Goal: Information Seeking & Learning: Learn about a topic

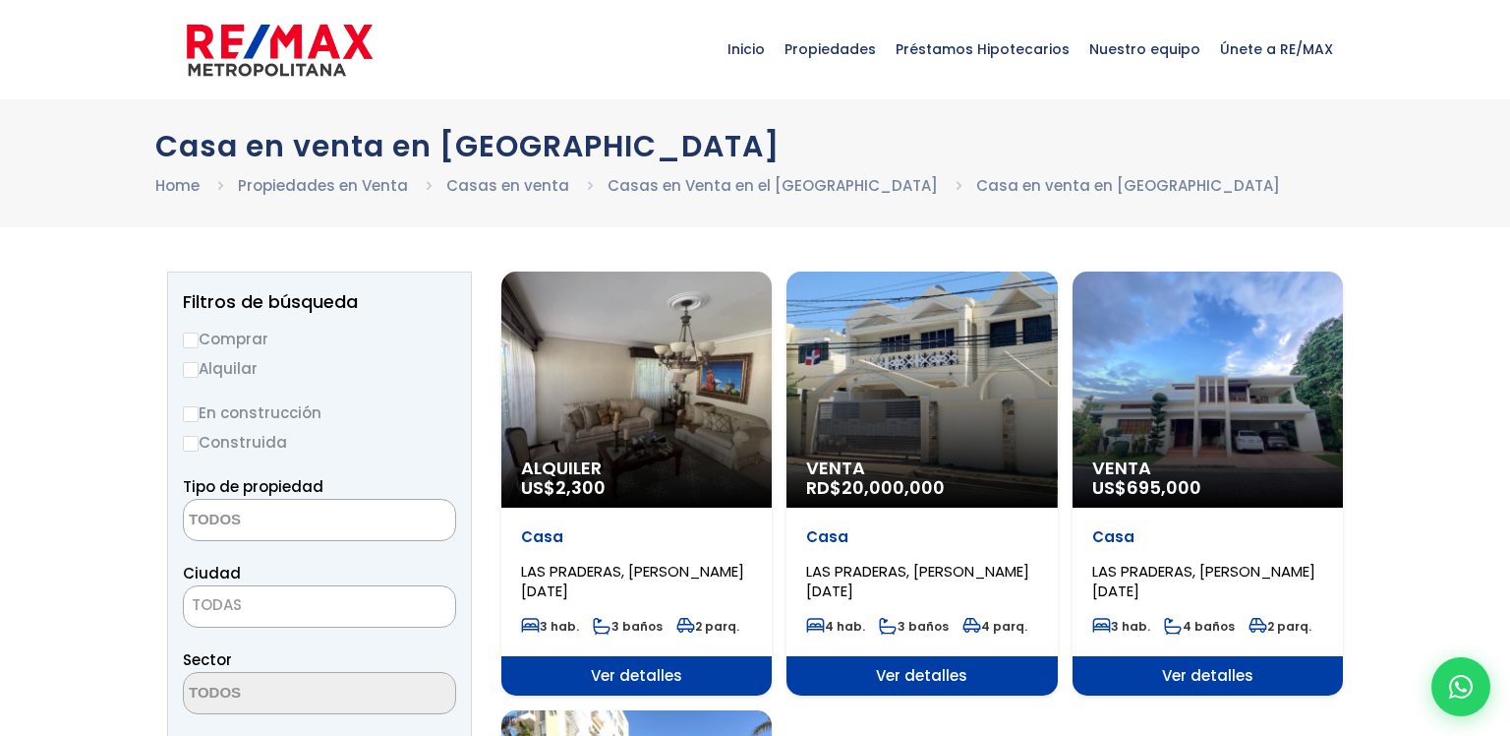
select select
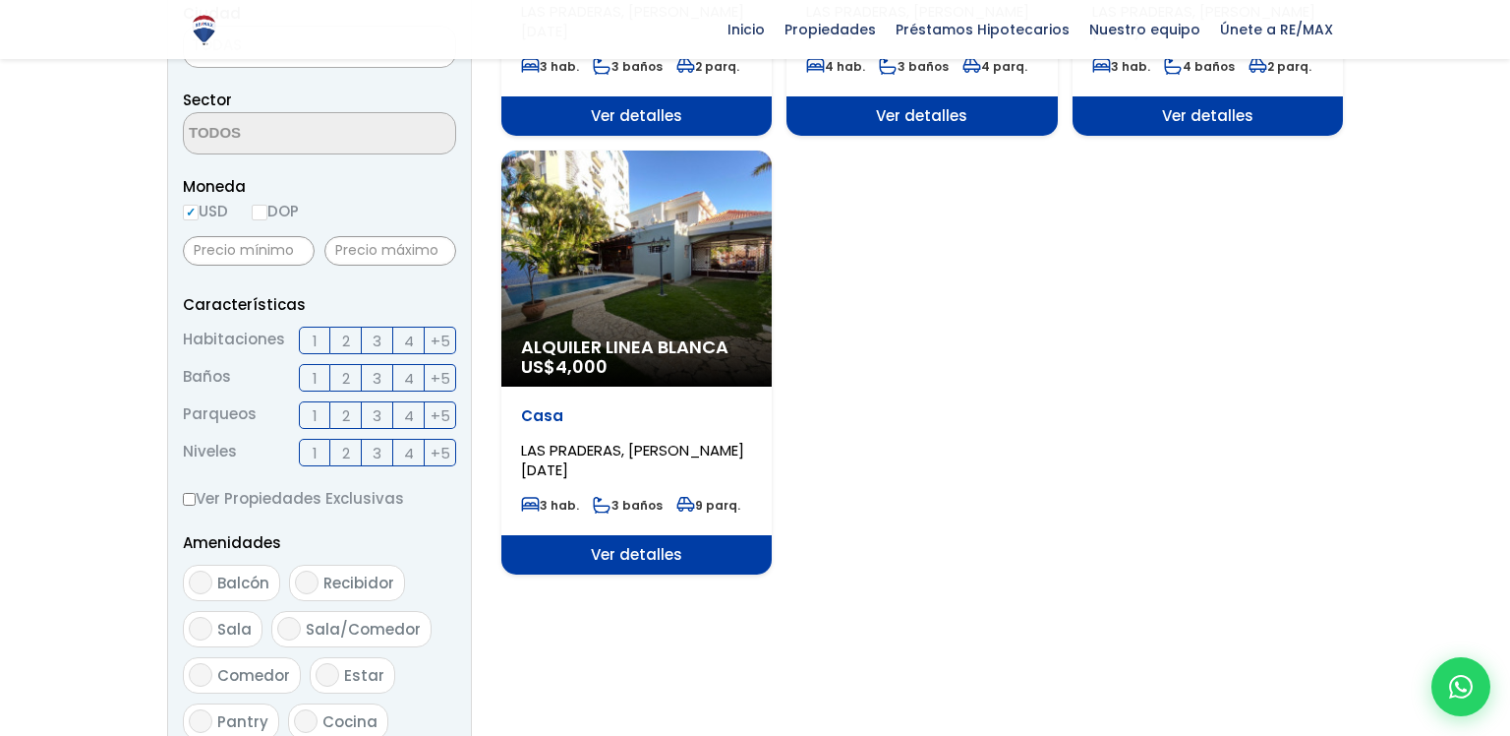
scroll to position [581, 0]
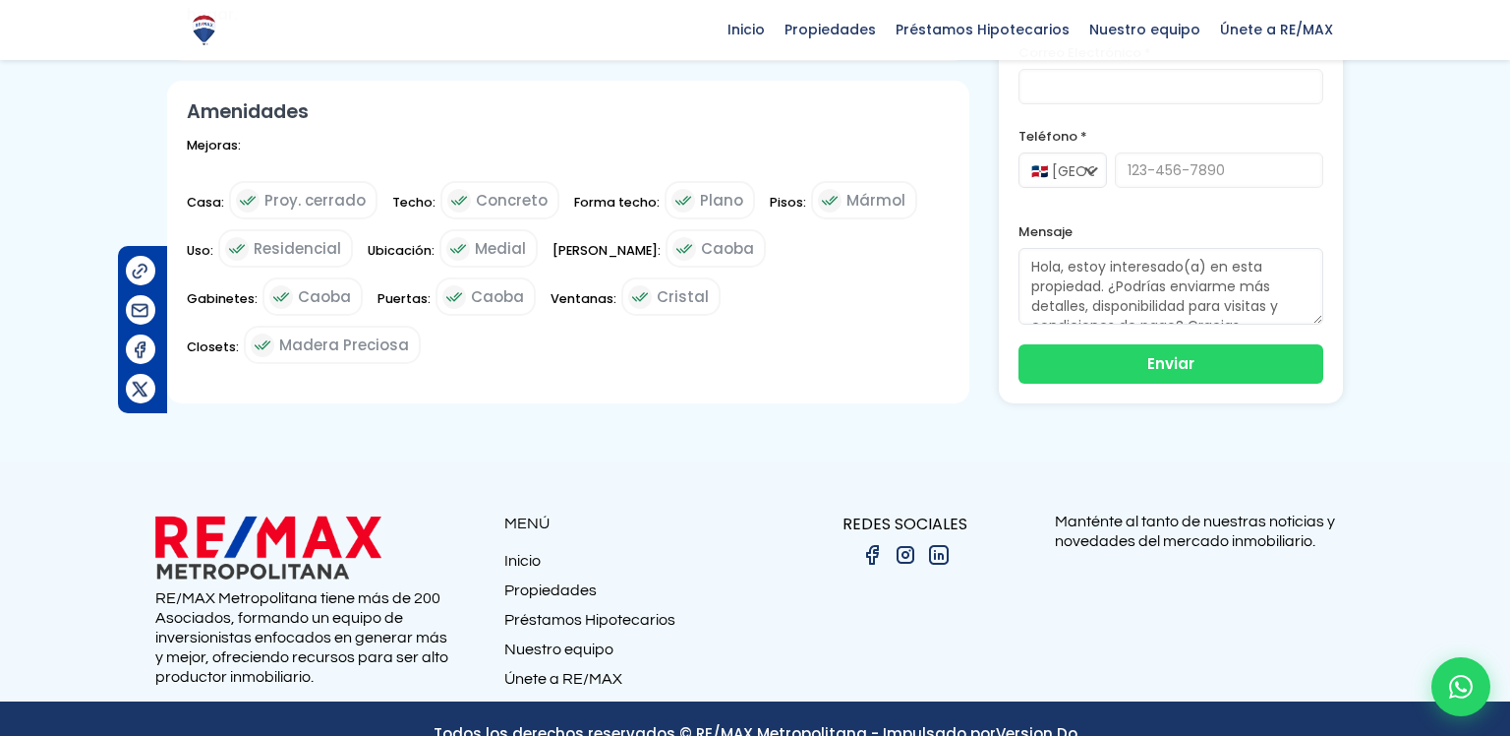
scroll to position [938, 0]
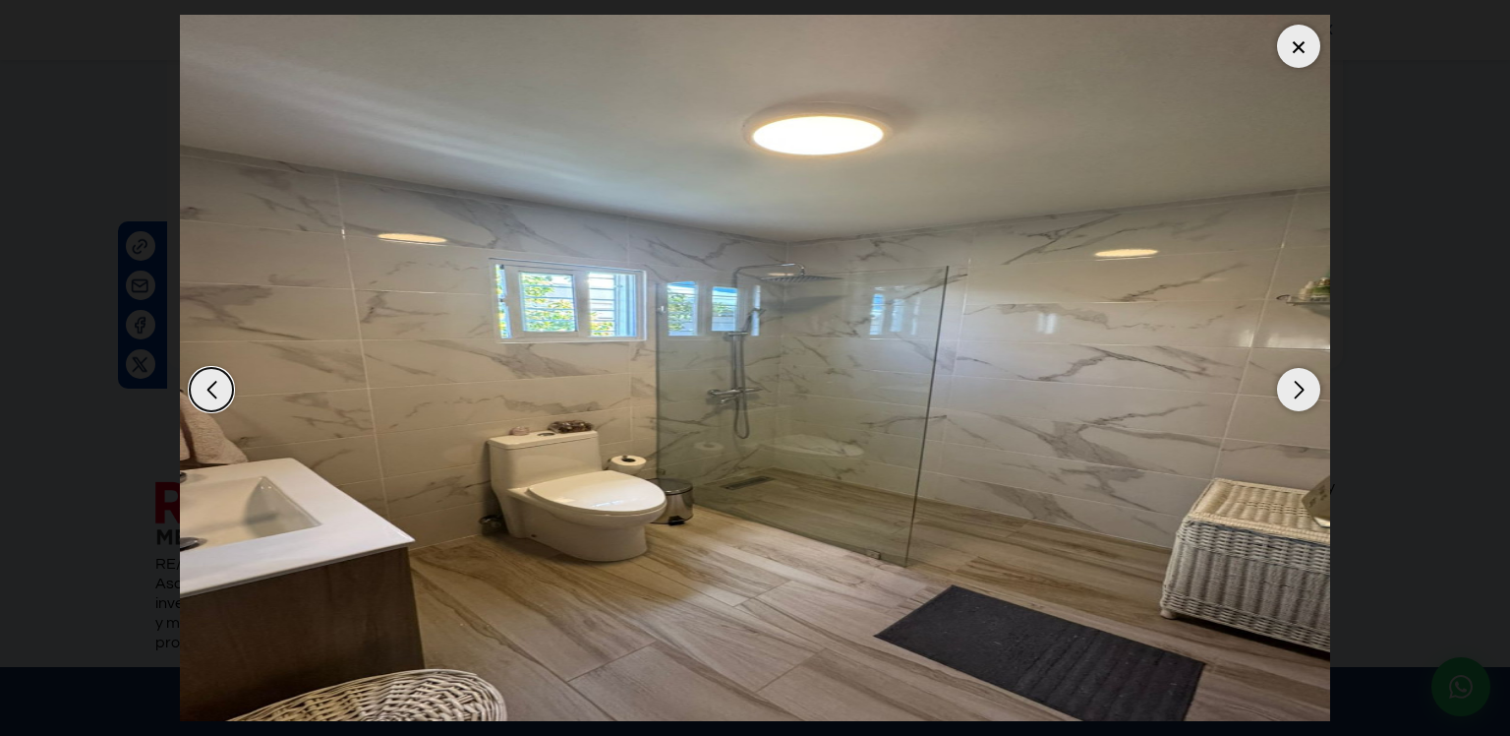
scroll to position [1853, 0]
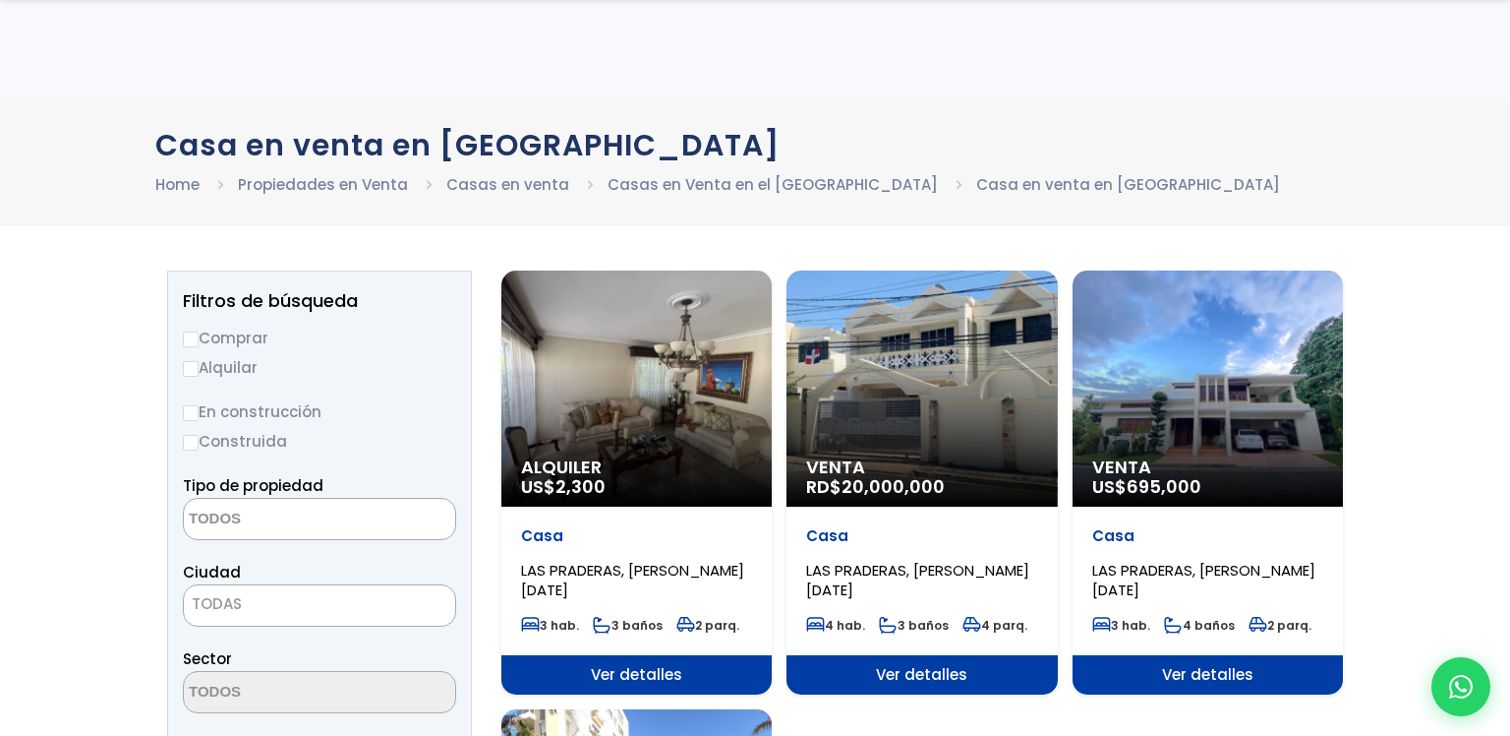
select select
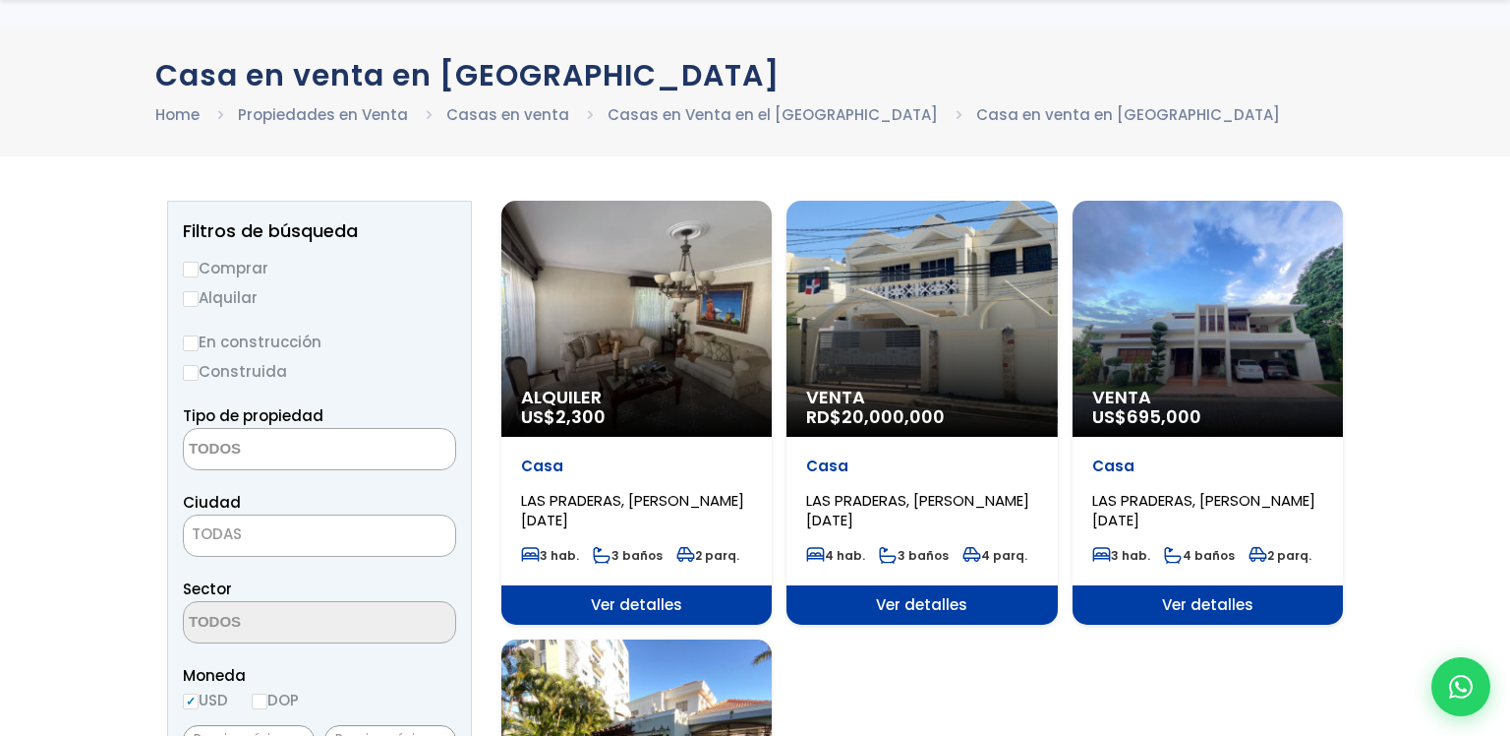
scroll to position [72, 0]
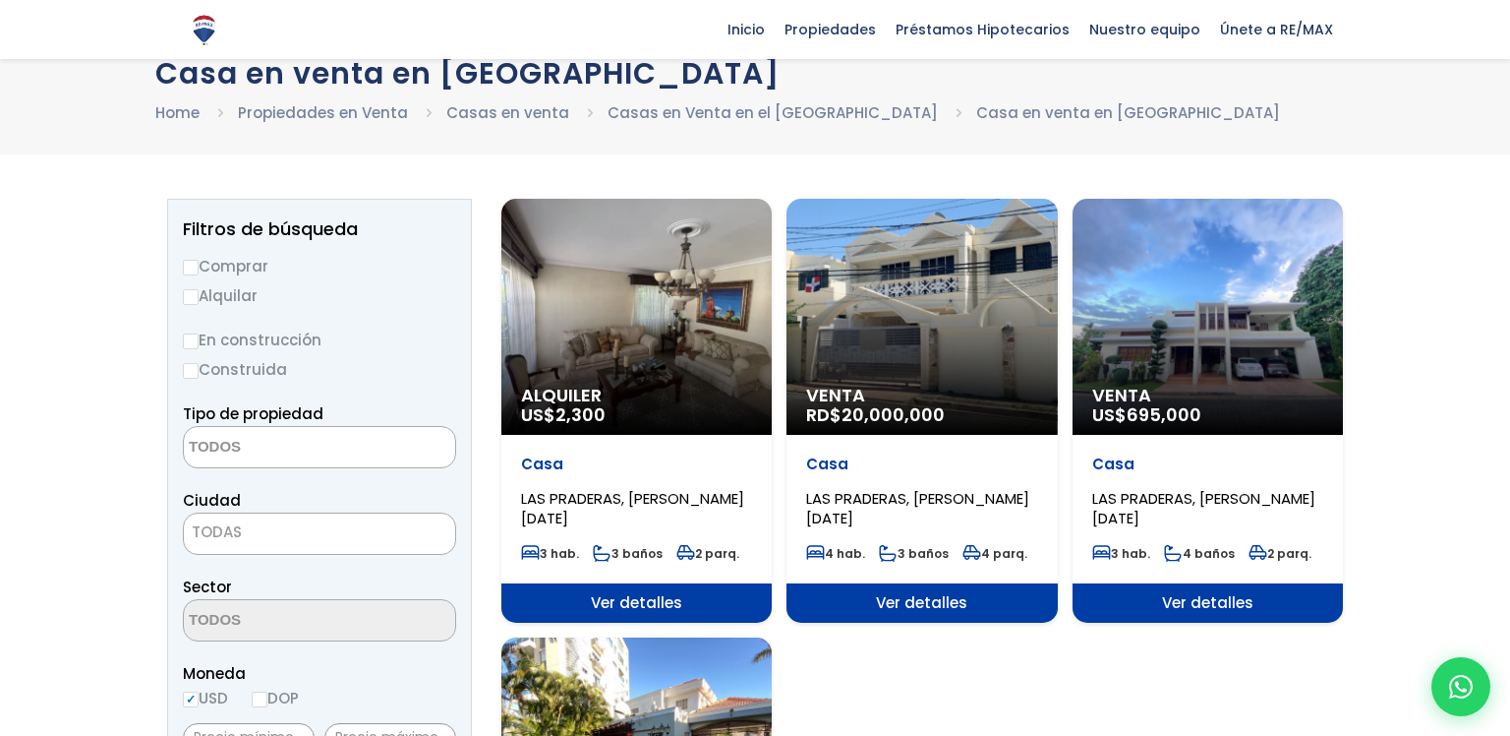
click at [543, 435] on div "Alquiler US$ 2,300" at bounding box center [636, 317] width 270 height 236
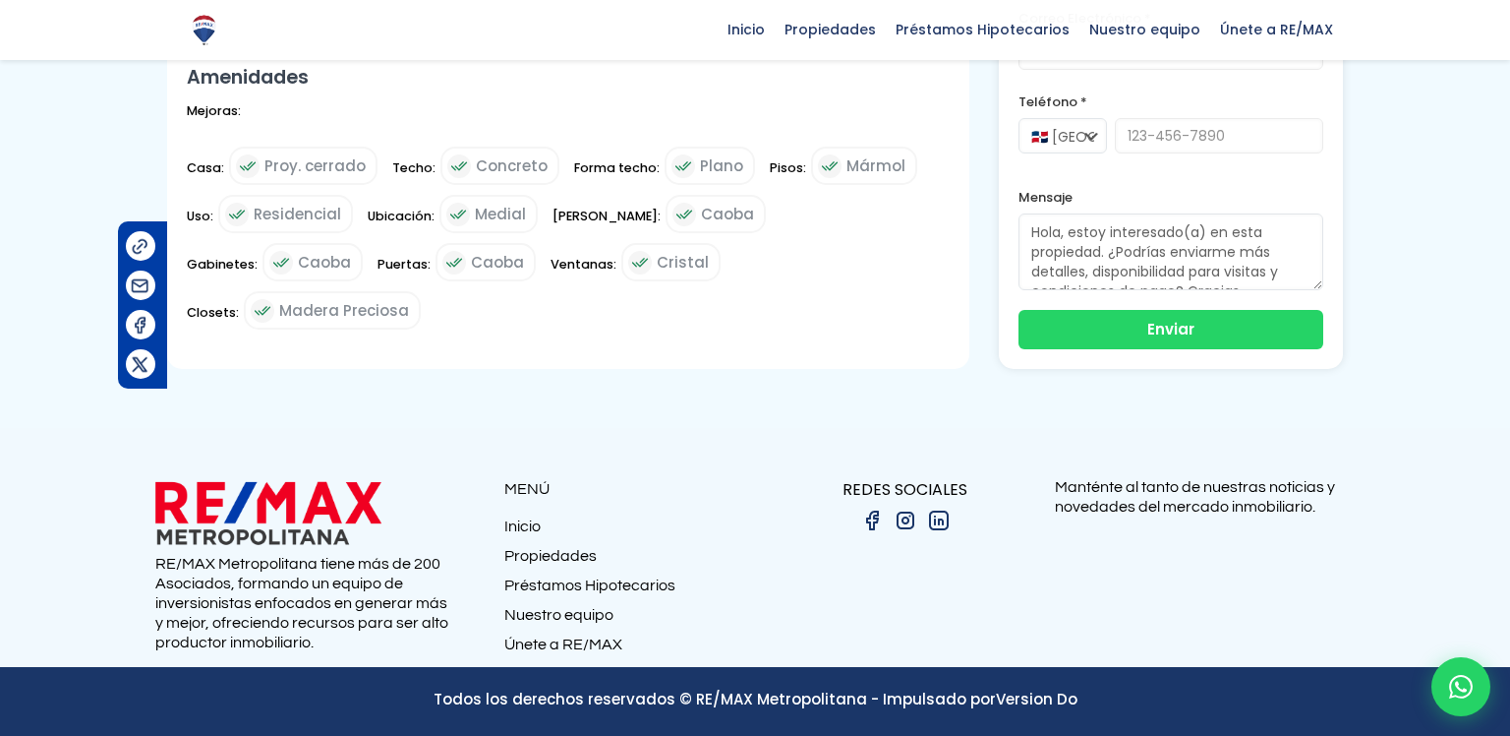
scroll to position [7197, 0]
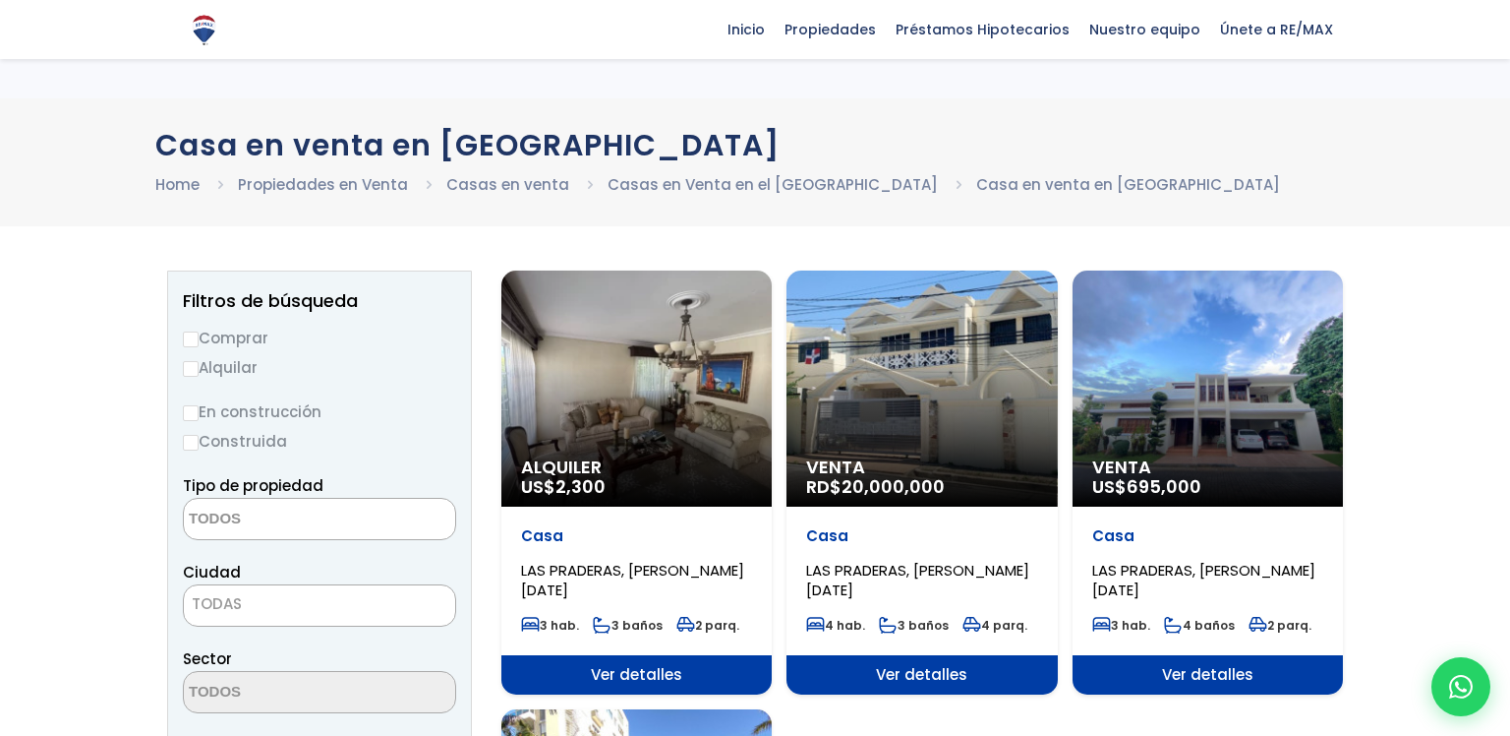
select select
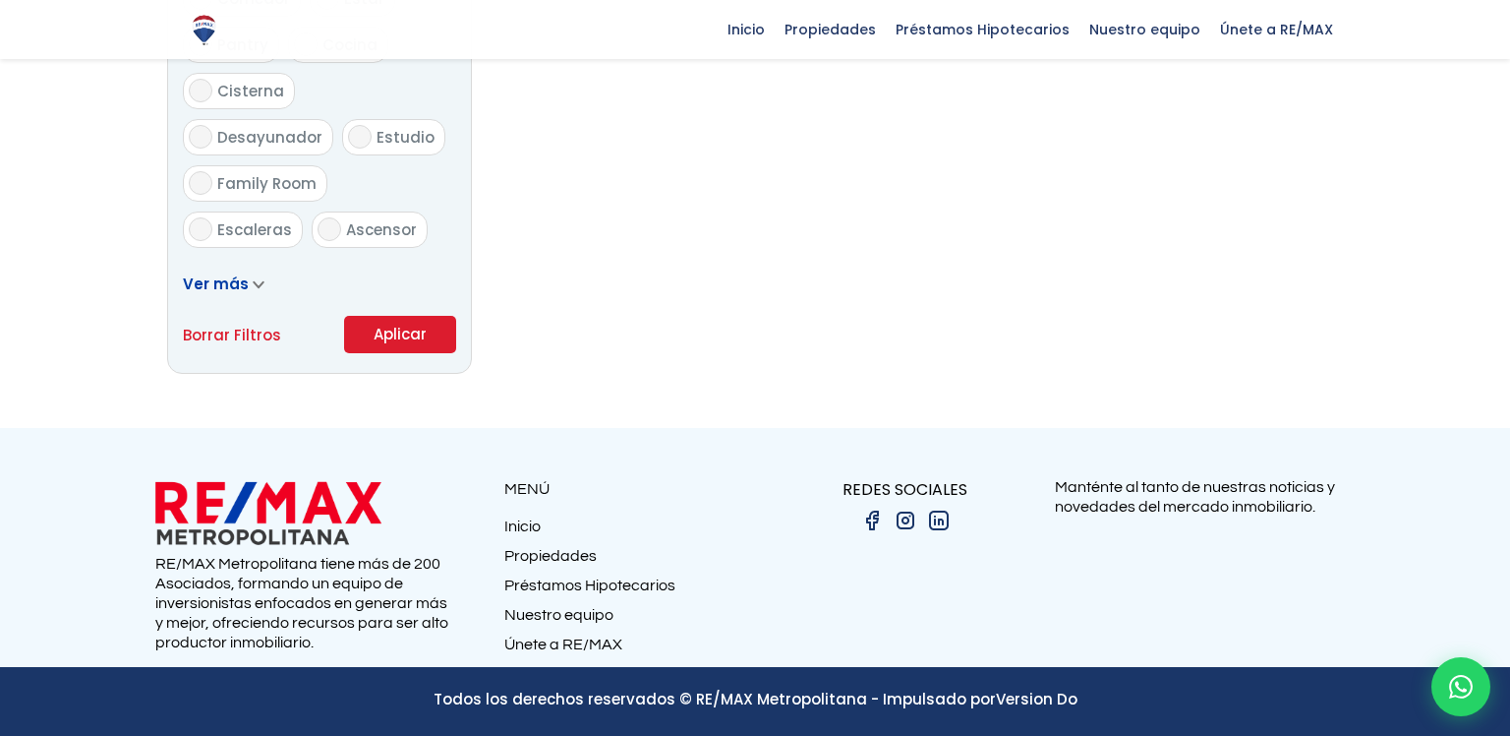
scroll to position [1775, 0]
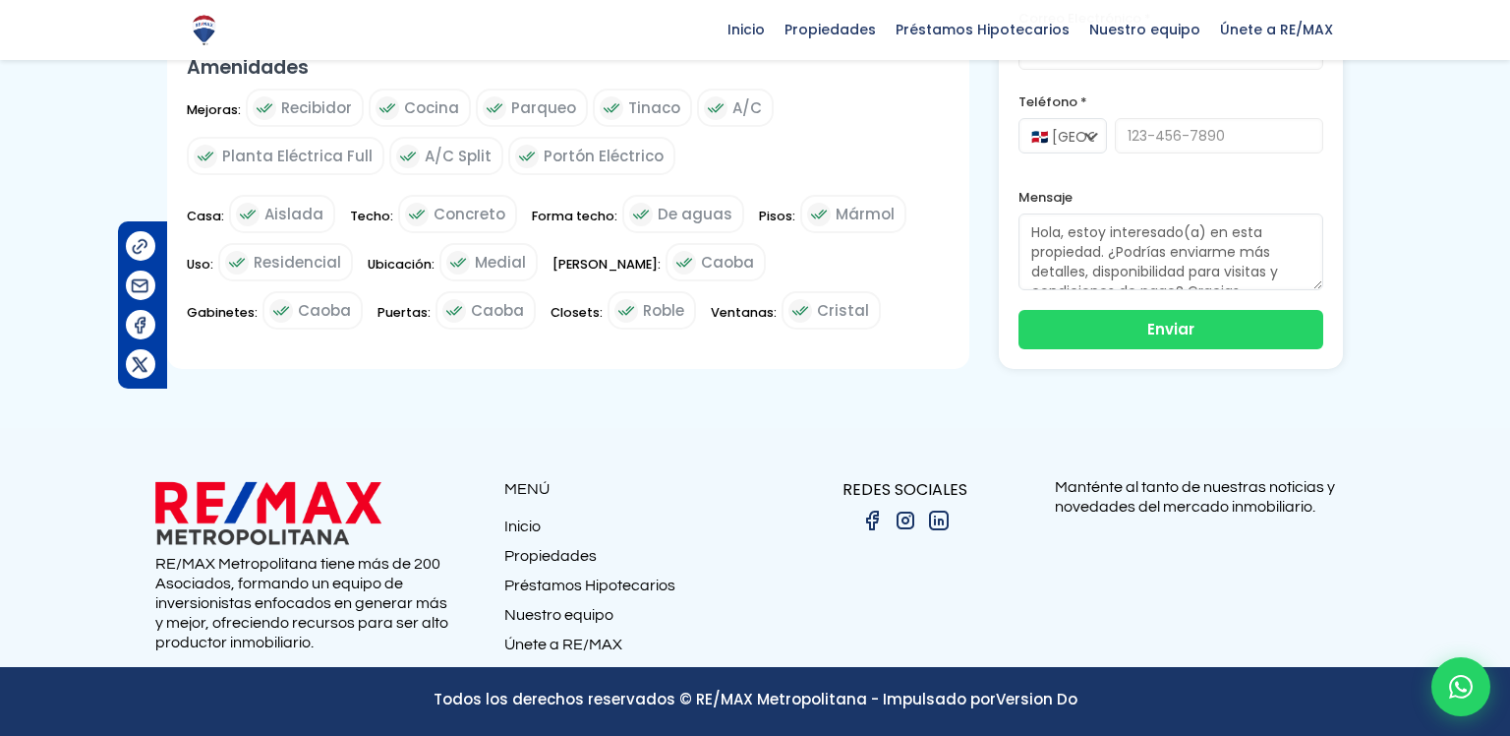
scroll to position [4754, 0]
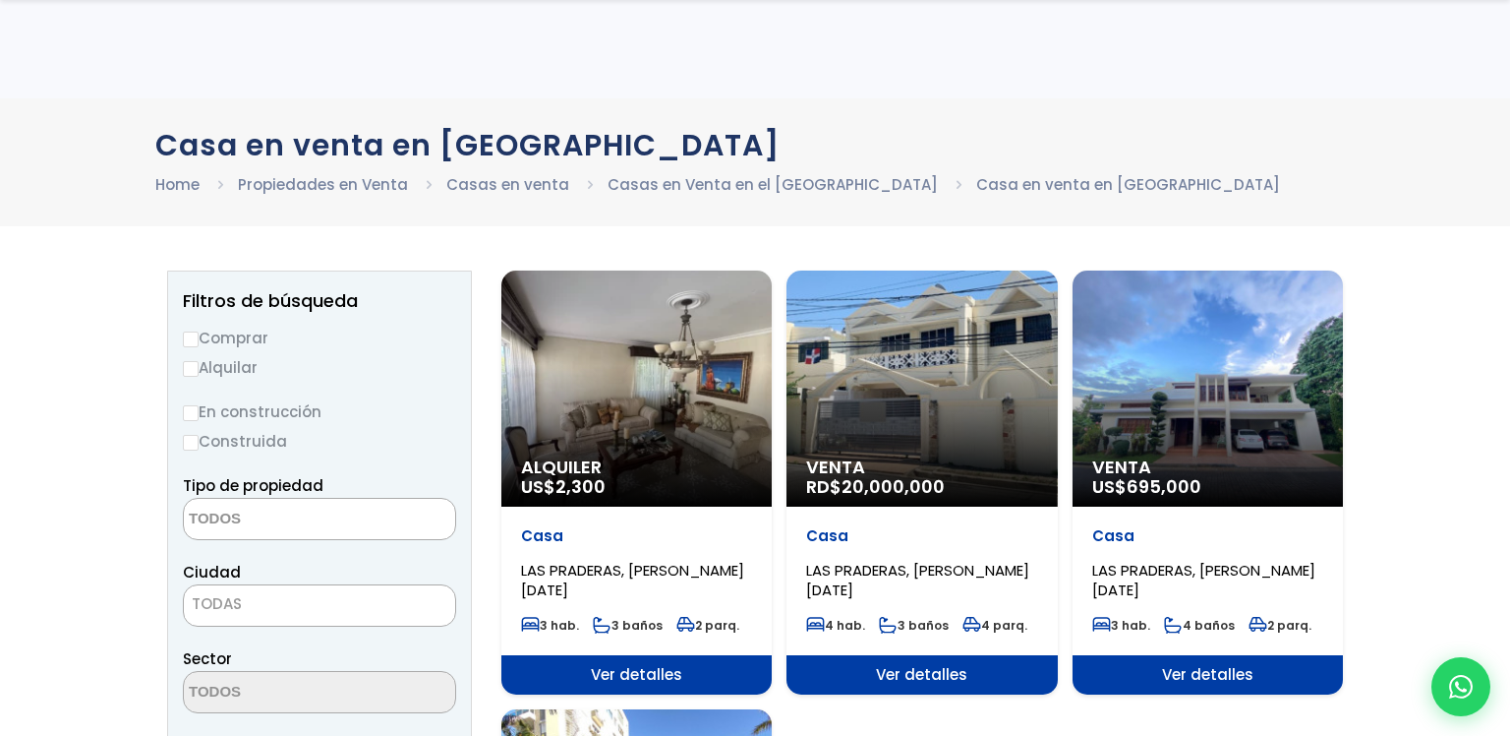
select select
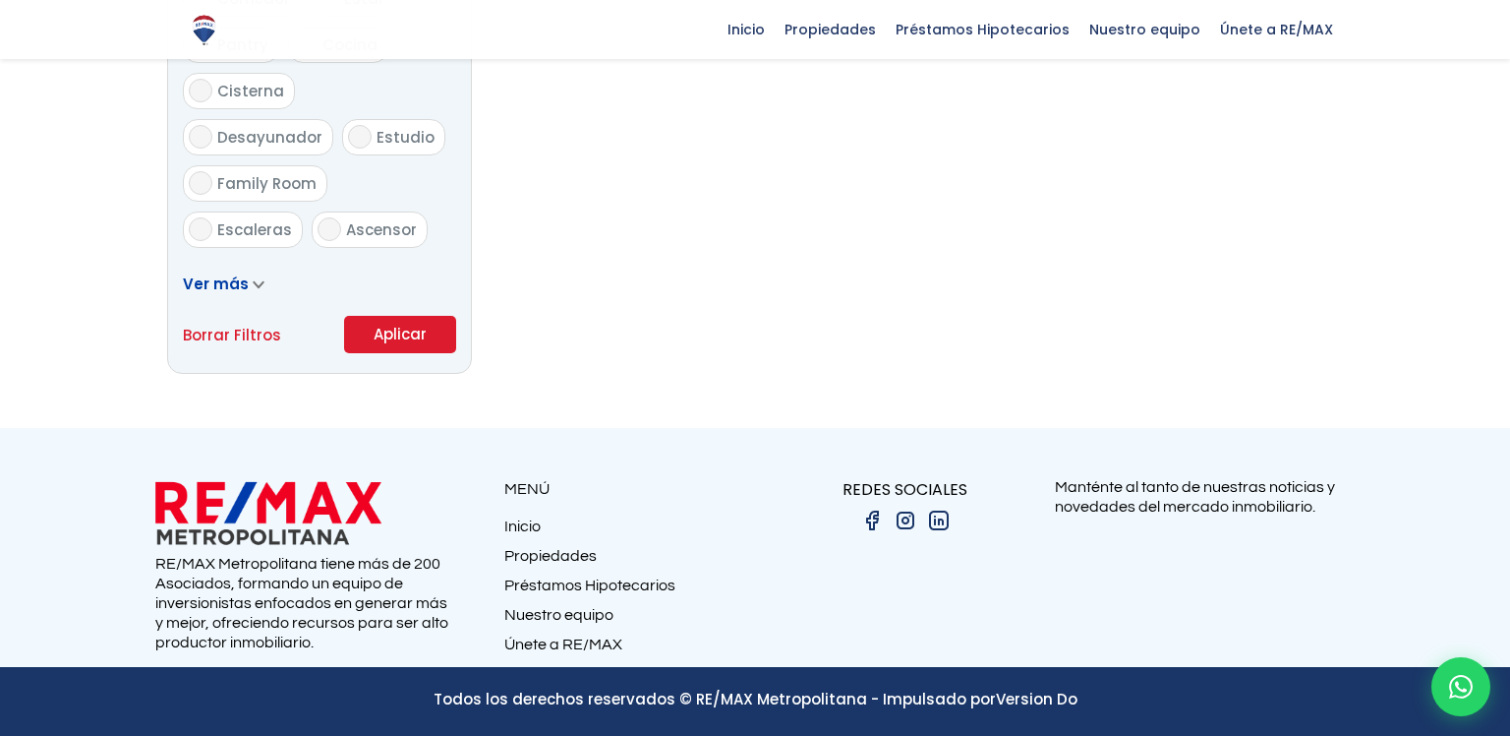
scroll to position [3888, 0]
